Goal: Task Accomplishment & Management: Use online tool/utility

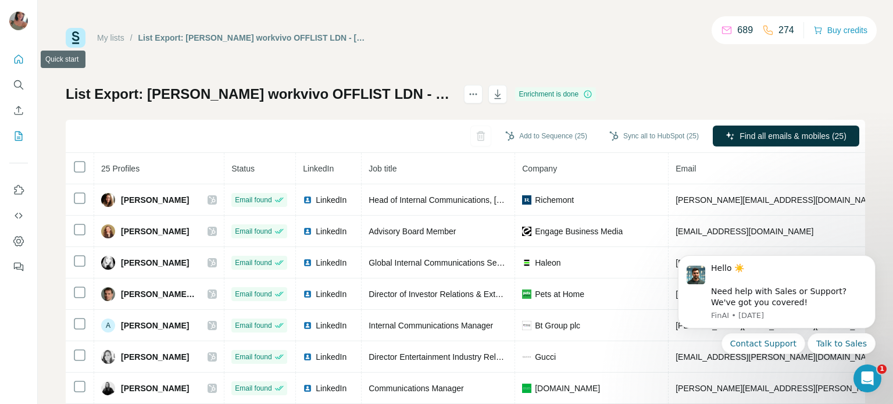
click at [22, 59] on icon "Quick start" at bounding box center [19, 60] width 12 height 12
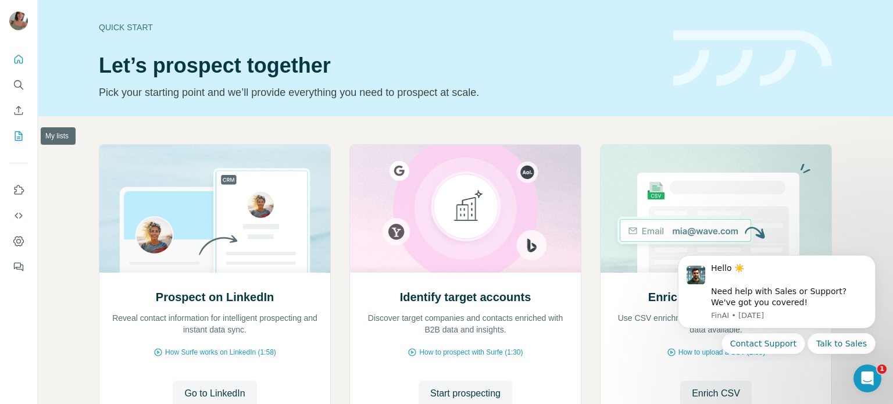
click at [19, 138] on icon "My lists" at bounding box center [20, 135] width 6 height 8
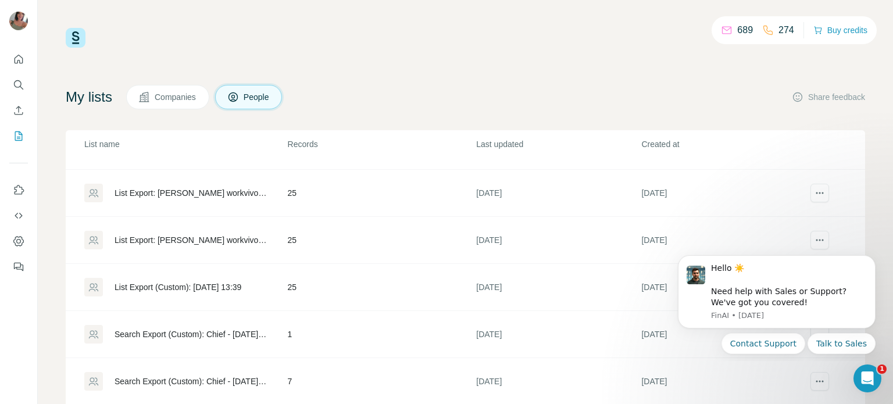
scroll to position [416, 0]
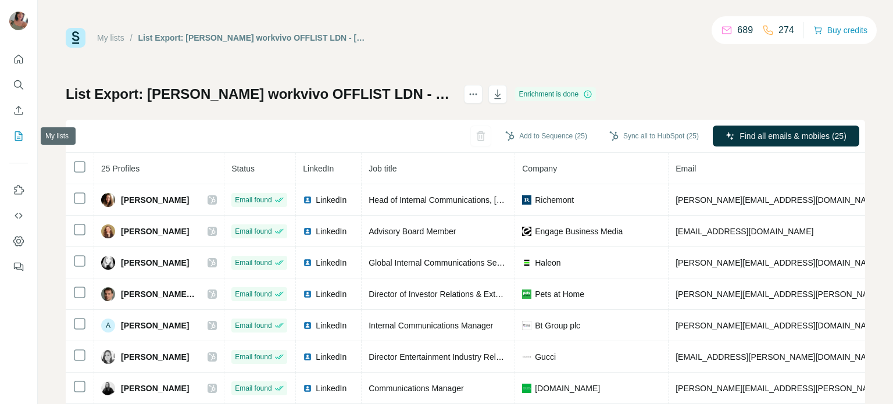
click at [20, 134] on icon "My lists" at bounding box center [19, 136] width 12 height 12
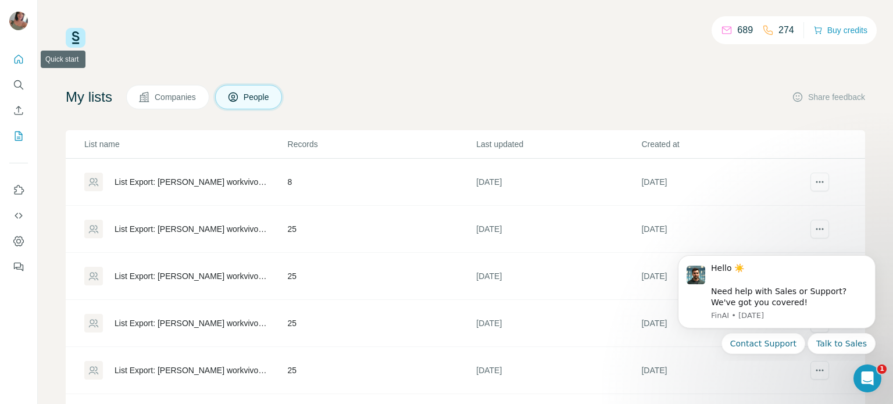
click at [13, 53] on button "Quick start" at bounding box center [18, 59] width 19 height 21
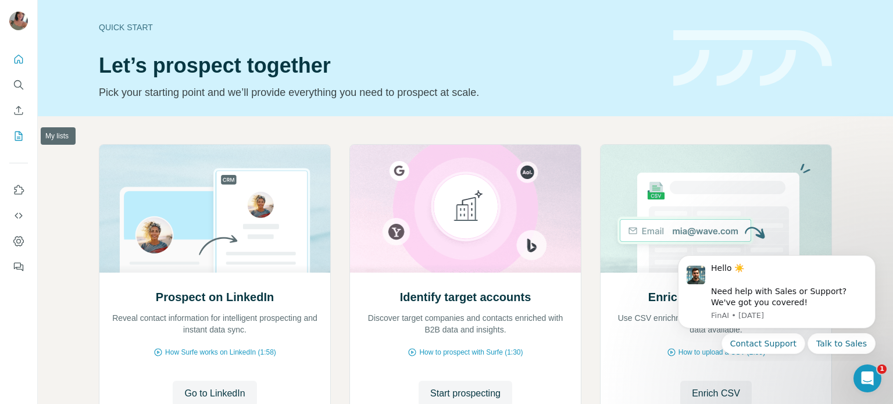
click at [21, 135] on icon "My lists" at bounding box center [19, 136] width 12 height 12
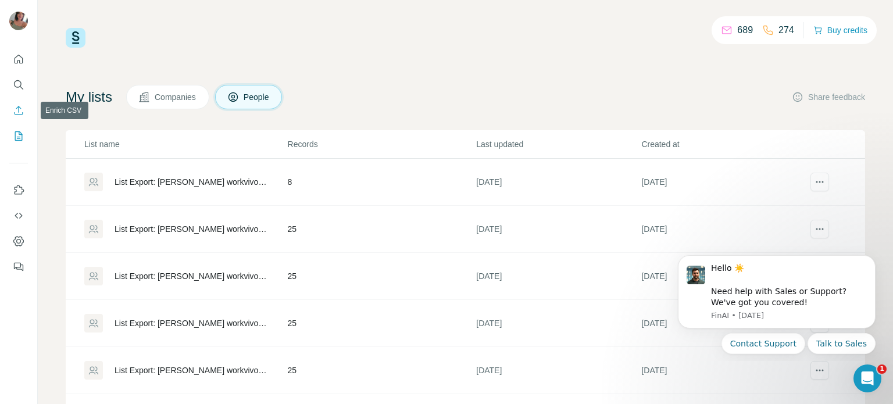
click at [17, 116] on icon "Enrich CSV" at bounding box center [19, 111] width 12 height 12
